Goal: Information Seeking & Learning: Learn about a topic

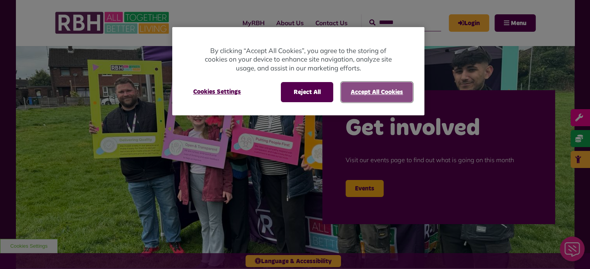
click at [383, 90] on button "Accept All Cookies" at bounding box center [377, 92] width 72 height 20
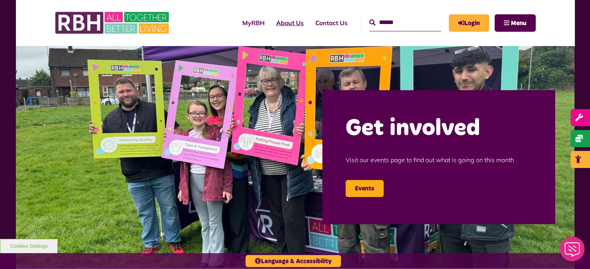
click at [285, 20] on link "About Us" at bounding box center [289, 22] width 39 height 21
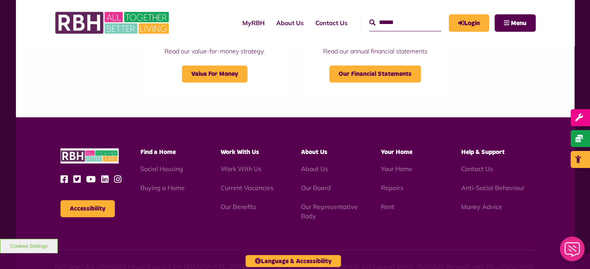
scroll to position [867, 0]
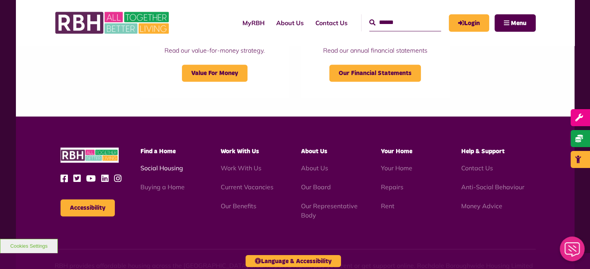
click at [173, 167] on link "Social Housing" at bounding box center [161, 168] width 43 height 8
